Goal: Information Seeking & Learning: Find specific fact

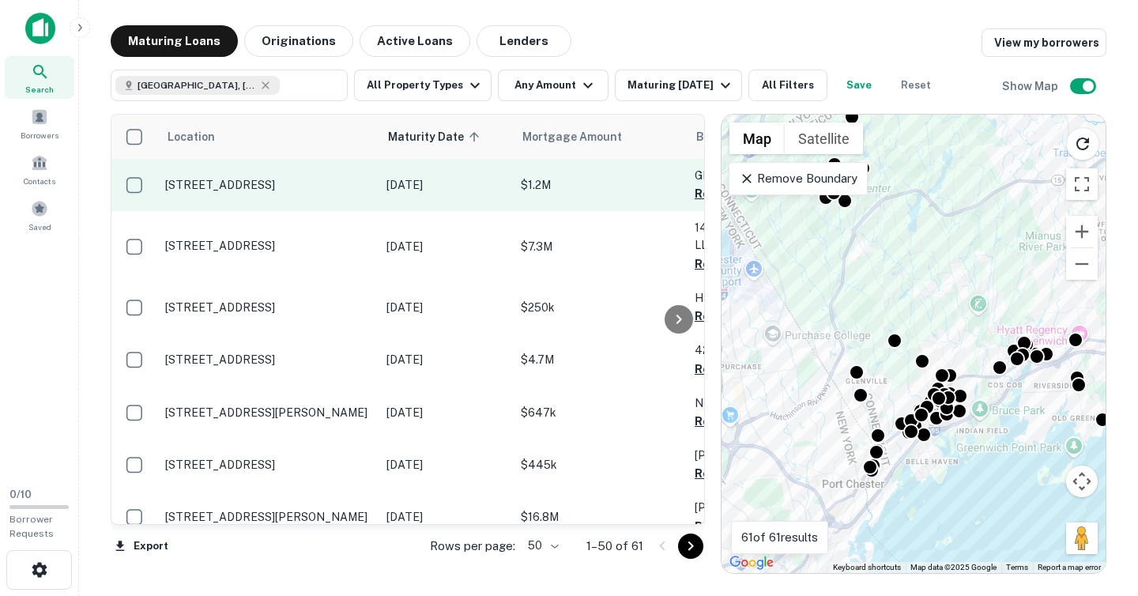
click at [447, 200] on td "[DATE]" at bounding box center [446, 185] width 134 height 52
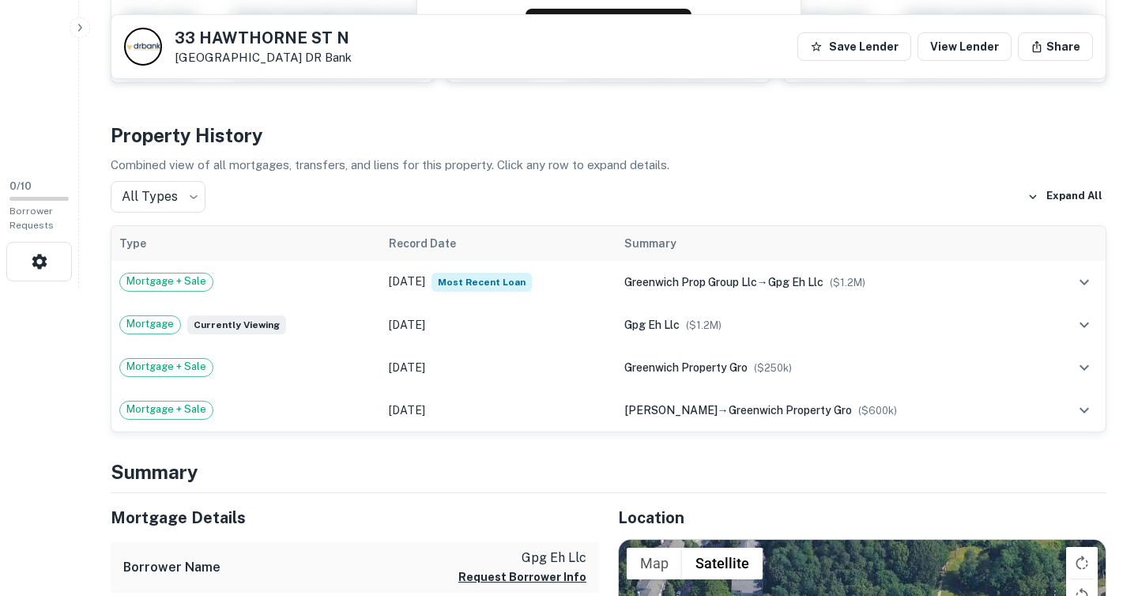
scroll to position [311, 0]
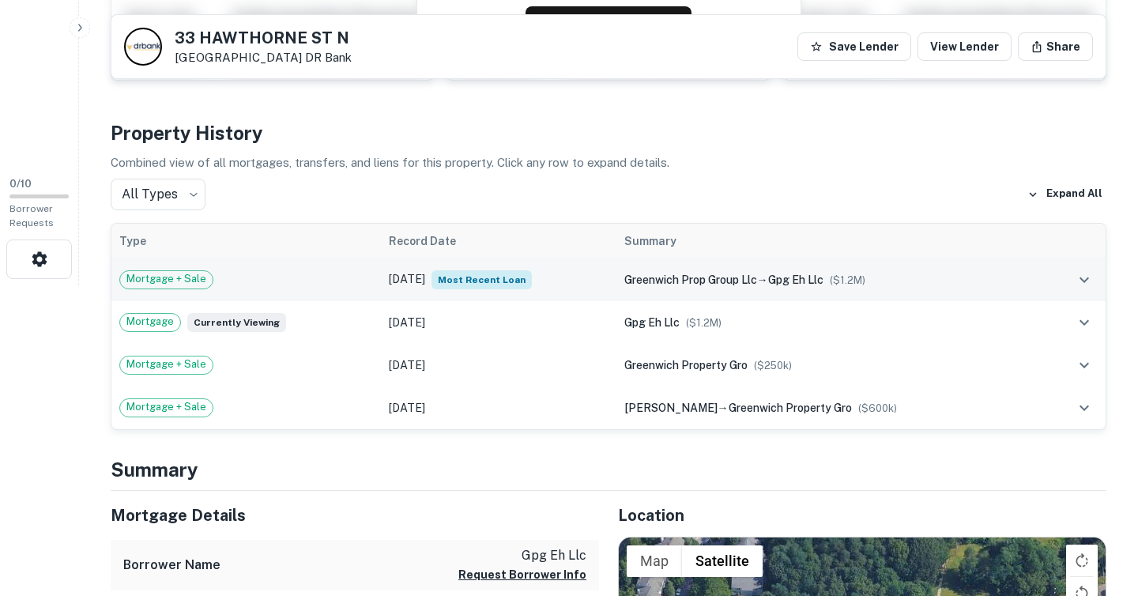
click at [964, 281] on div "greenwich prop group llc → gpg eh llc ($ 1.2M )" at bounding box center [829, 279] width 411 height 17
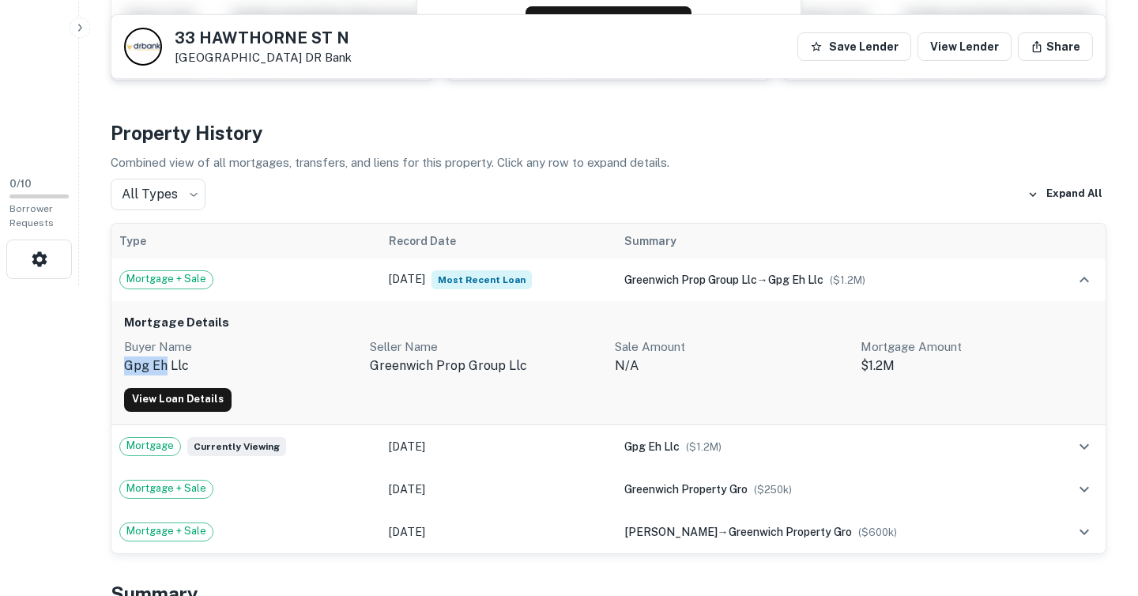
drag, startPoint x: 124, startPoint y: 367, endPoint x: 167, endPoint y: 367, distance: 42.7
click at [167, 367] on p "gpg eh llc" at bounding box center [240, 365] width 233 height 19
copy p "gpg eh"
